Goal: Task Accomplishment & Management: Use online tool/utility

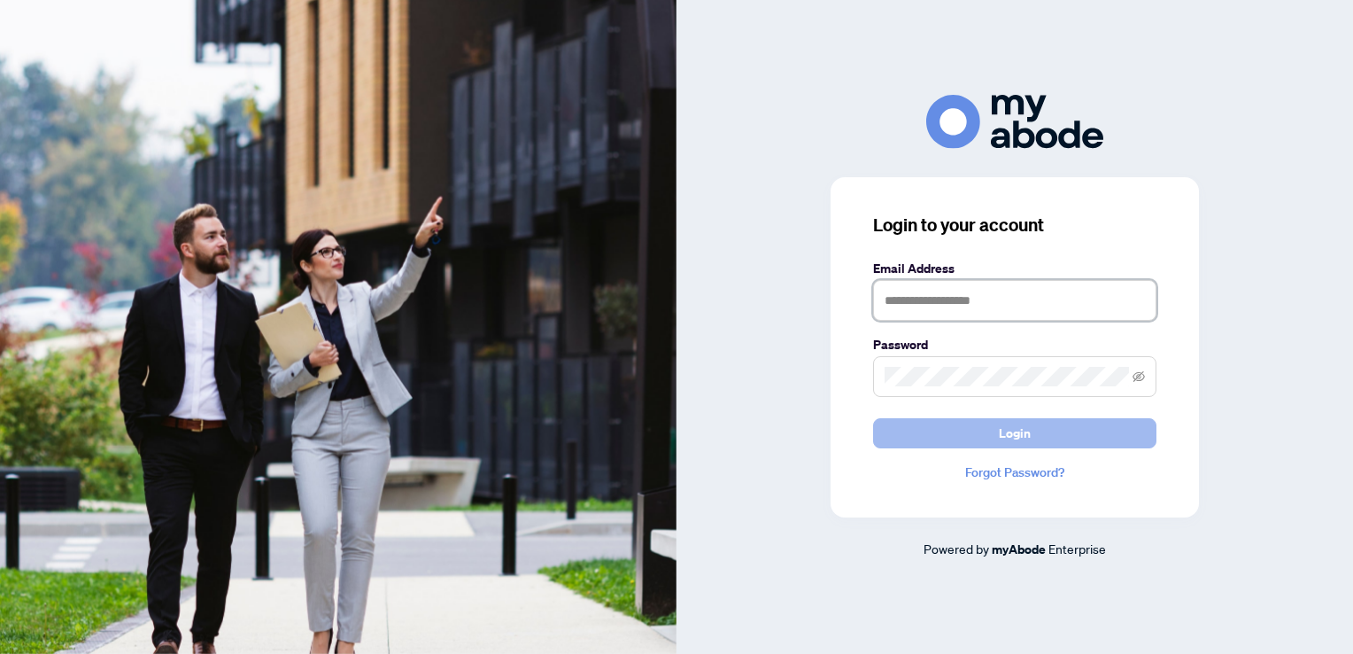
type input "**********"
click at [967, 423] on button "Login" at bounding box center [1014, 433] width 283 height 30
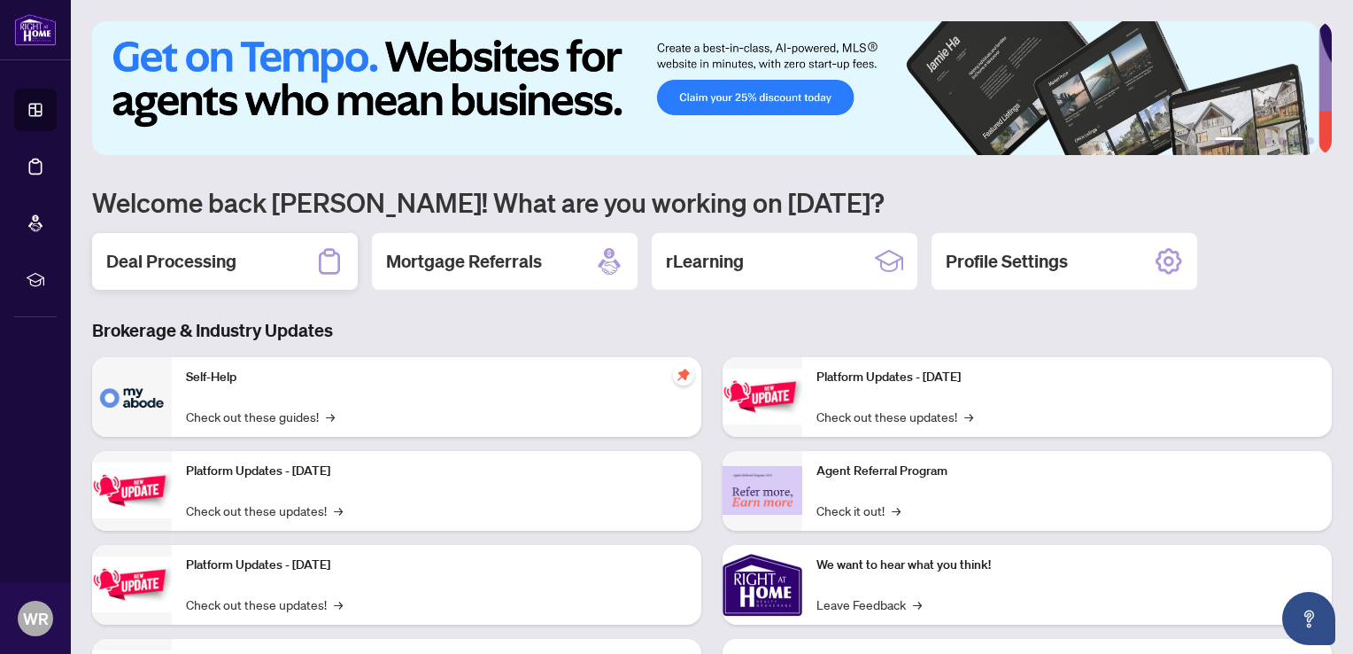
click at [174, 264] on h2 "Deal Processing" at bounding box center [171, 261] width 130 height 25
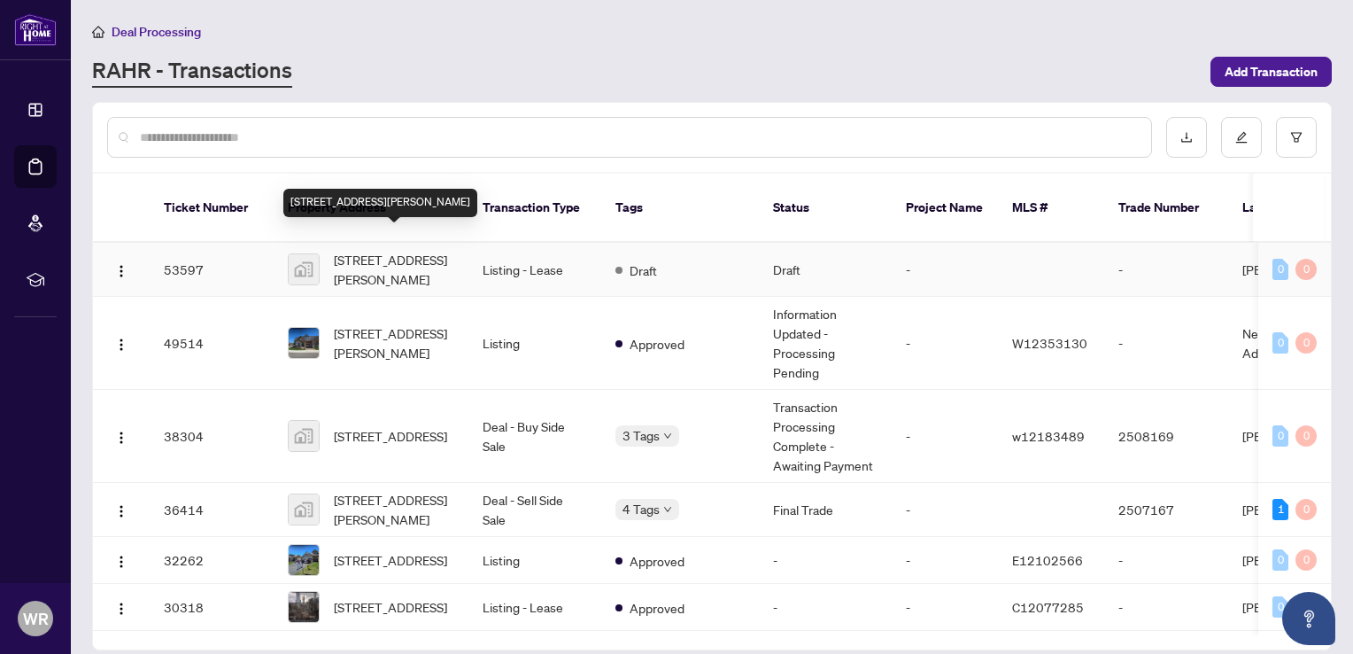
click at [395, 250] on span "265 Ridley Crescent, Southgate, ON, Canada" at bounding box center [394, 269] width 120 height 39
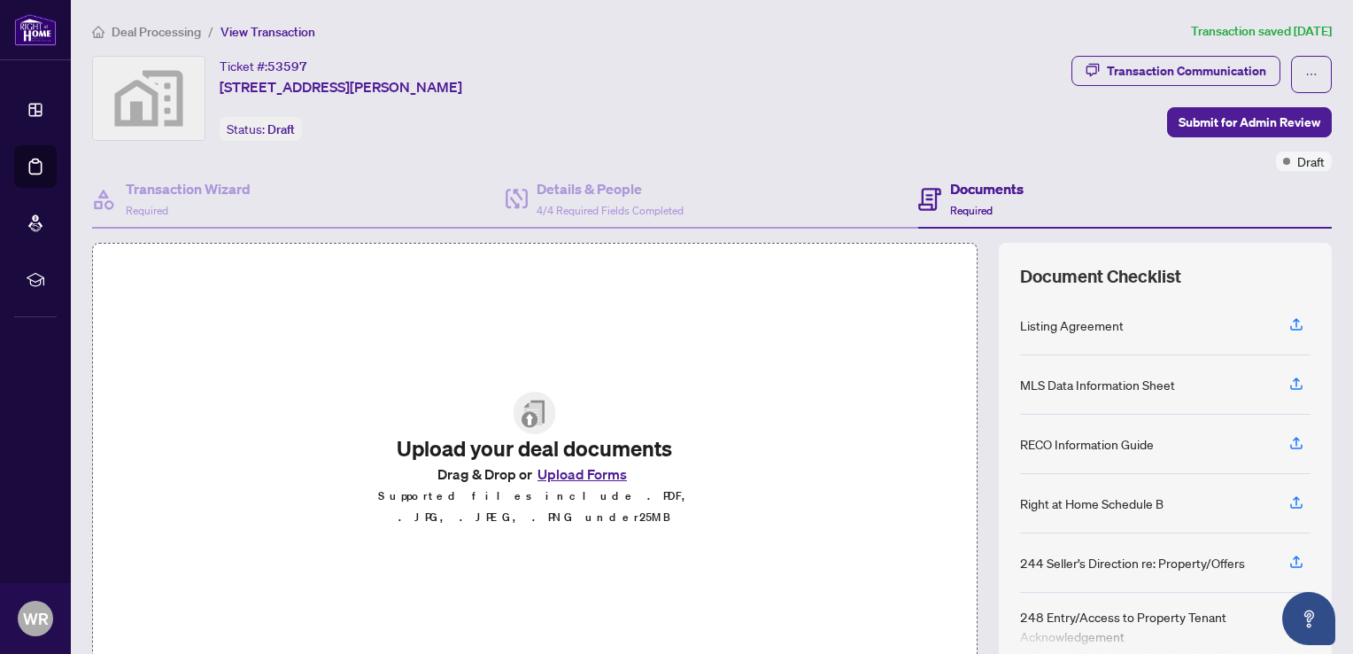
click at [561, 484] on button "Upload Forms" at bounding box center [582, 473] width 100 height 23
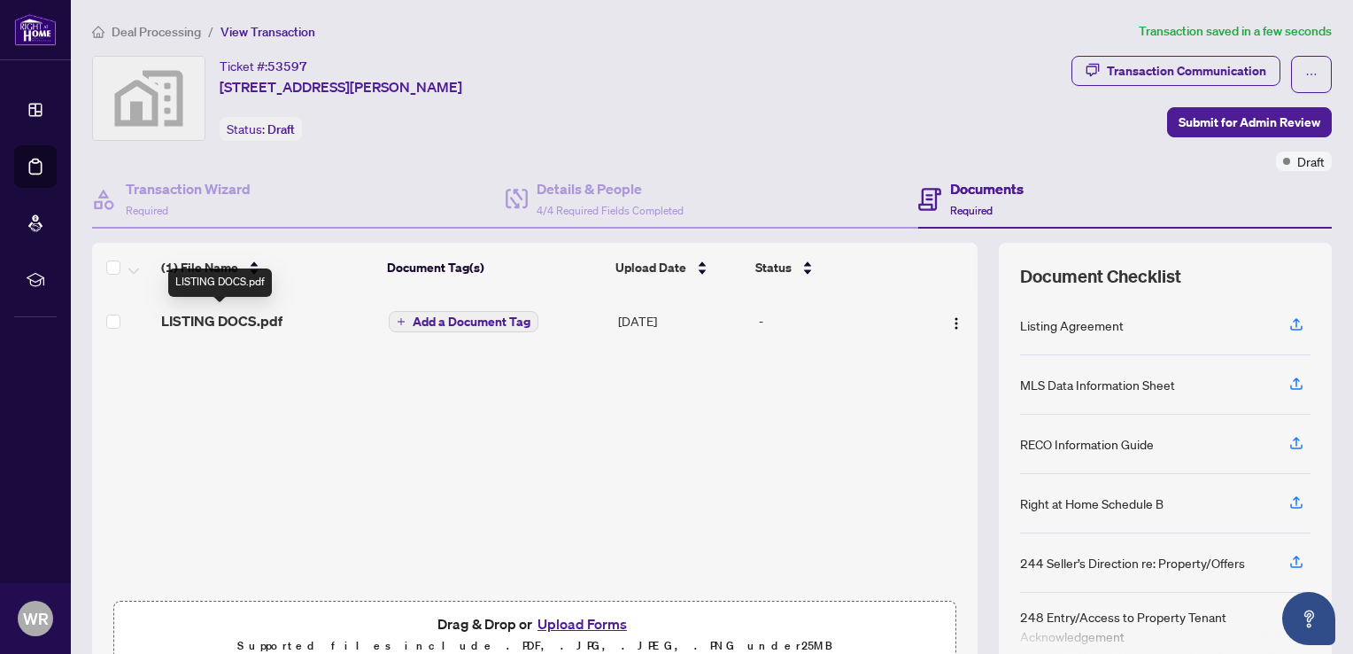
drag, startPoint x: 252, startPoint y: 318, endPoint x: 740, endPoint y: 481, distance: 515.3
click at [740, 481] on div "LISTING DOCS.pdf Add a Document Tag Sep/21/2025 -" at bounding box center [535, 441] width 886 height 299
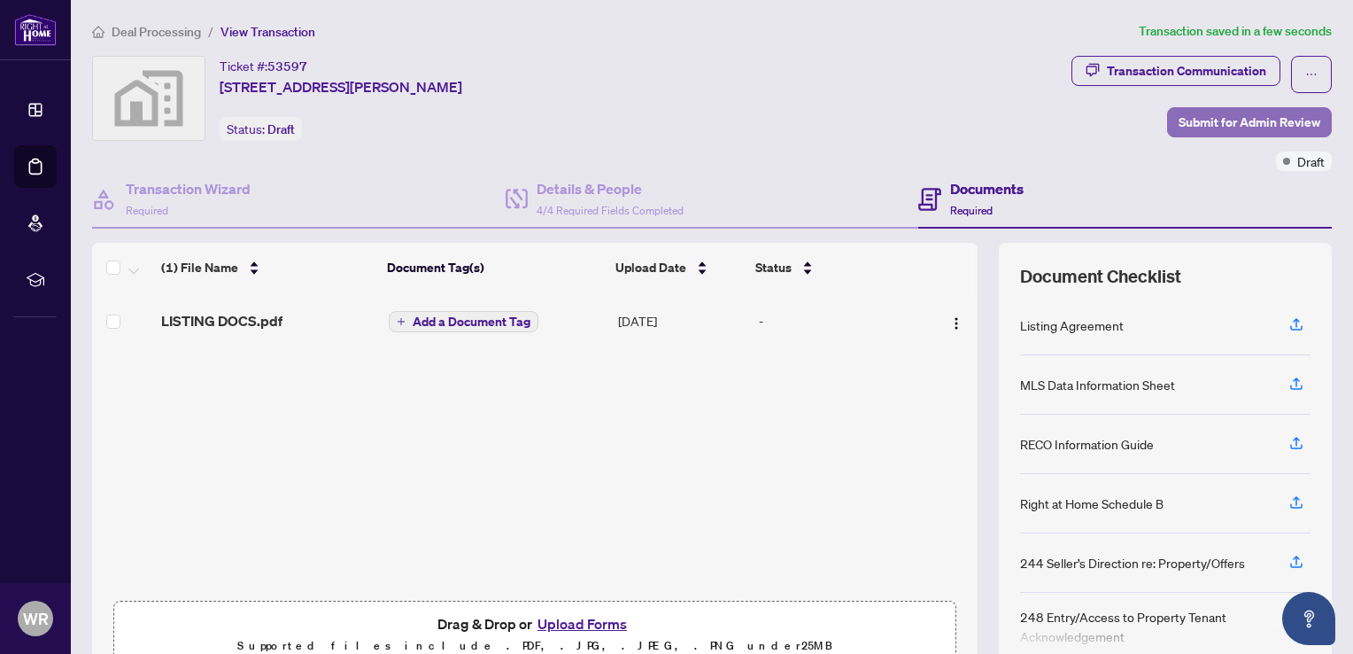
click at [1187, 117] on span "Submit for Admin Review" at bounding box center [1250, 122] width 142 height 28
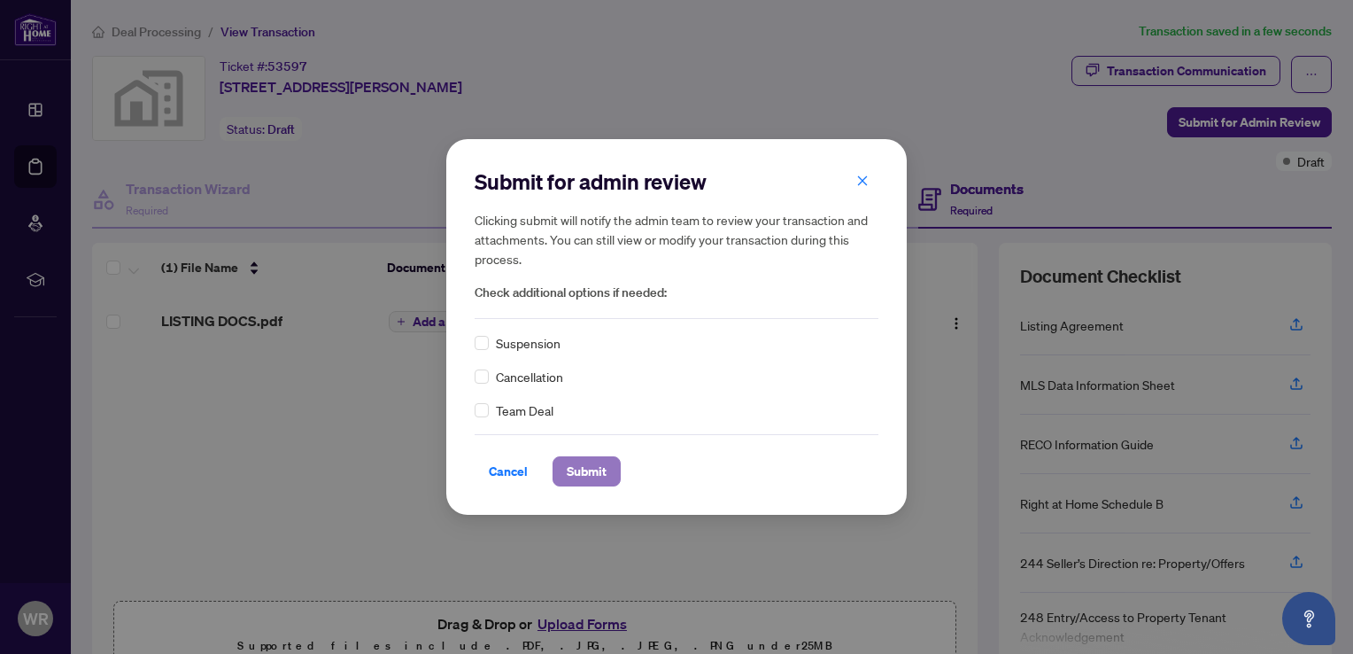
click at [590, 477] on span "Submit" at bounding box center [587, 471] width 40 height 28
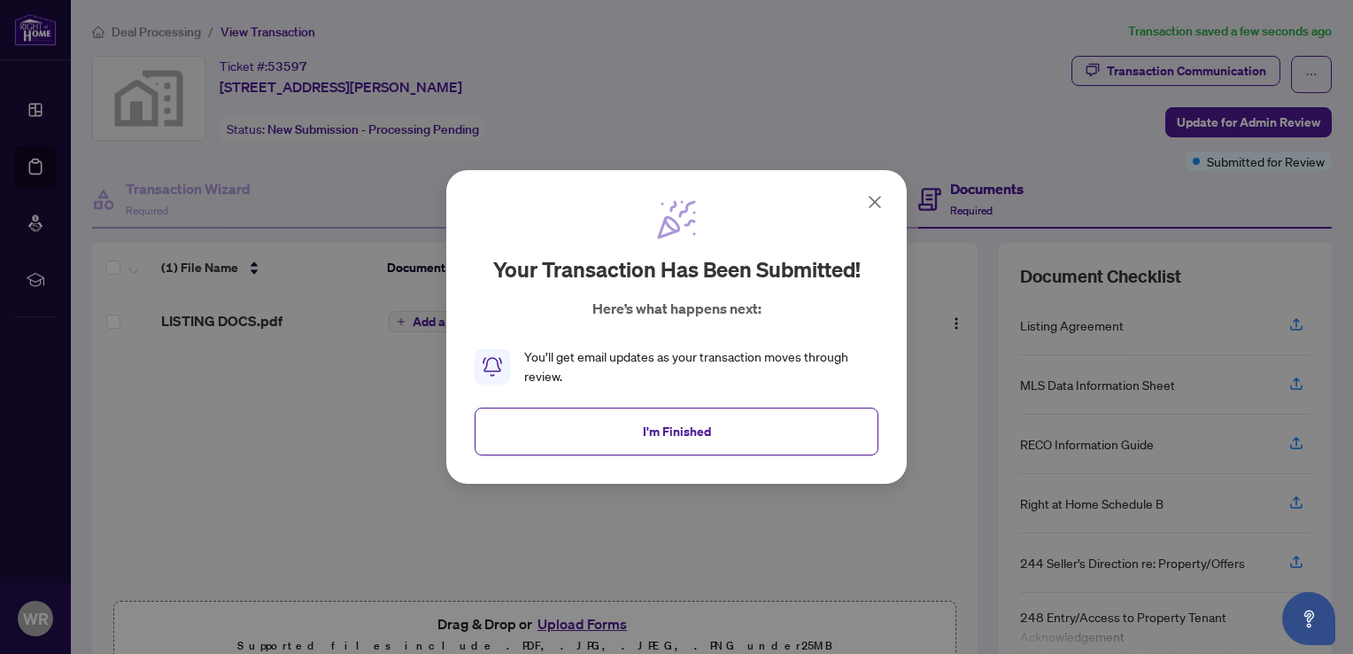
click at [659, 430] on span "I'm Finished" at bounding box center [677, 431] width 68 height 28
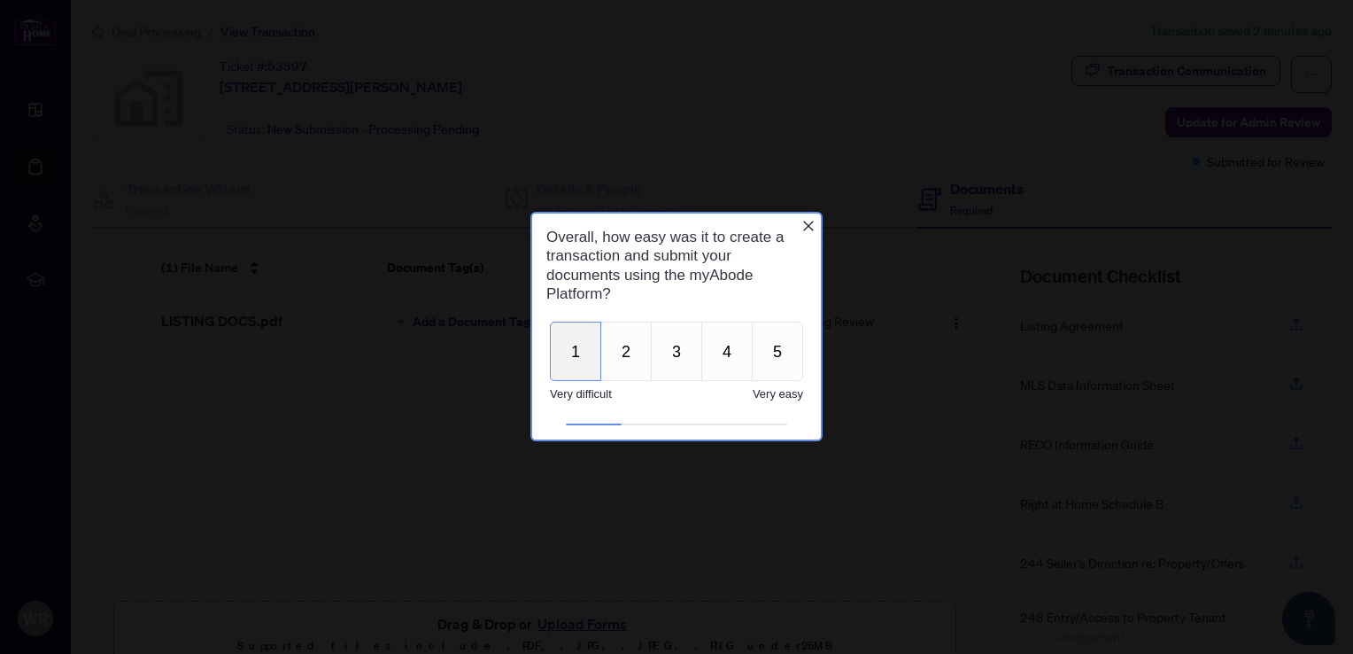
click at [570, 349] on button "1" at bounding box center [575, 350] width 51 height 59
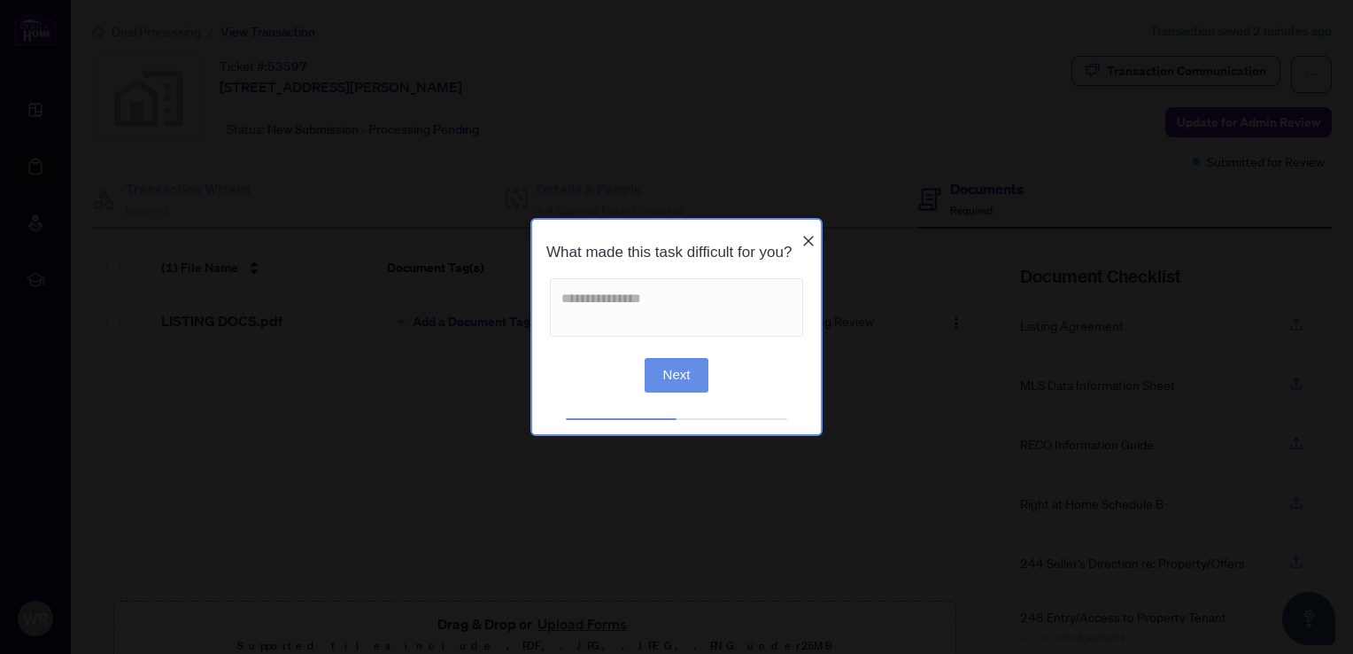
click at [804, 233] on icon "Close button" at bounding box center [808, 240] width 14 height 14
